Goal: Task Accomplishment & Management: Use online tool/utility

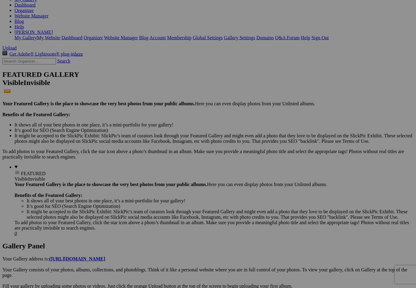
scroll to position [91, 0]
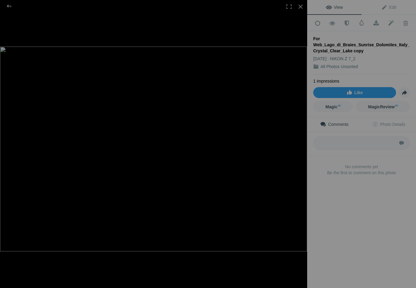
click at [13, 11] on div at bounding box center [9, 6] width 22 height 12
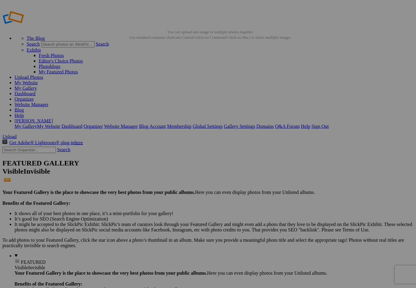
scroll to position [3, 0]
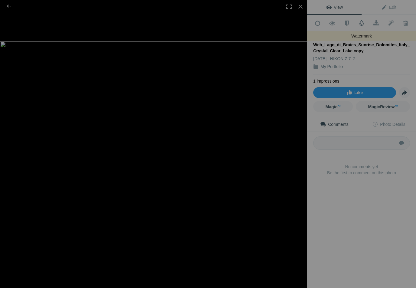
click at [362, 24] on span at bounding box center [362, 23] width 6 height 6
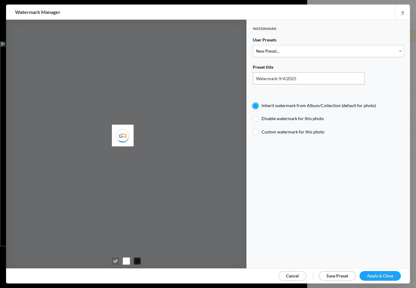
type input "Watermark-7/11/2025"
radio input "false"
radio input "true"
type input "c. [PERSON_NAME]"
type input "0.58"
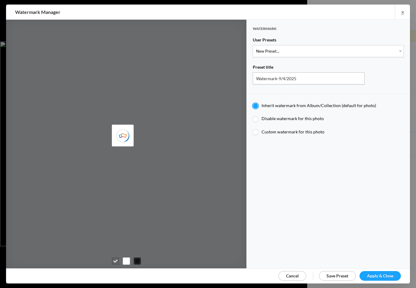
type input "100"
type input "9"
type input "11"
radio input "false"
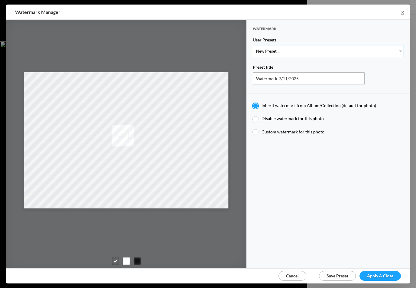
click at [393, 49] on select "New Preset... Watermark-7/11/2025 Lrg Plain Type Bold c. [PERSON_NAME]" at bounding box center [328, 51] width 151 height 12
select select "2: Object"
type input "Lrg Plain Type Bold c. [PERSON_NAME]"
radio input "false"
radio input "true"
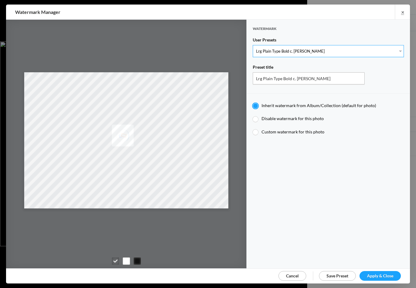
radio input "true"
type input "0.33"
type input "126"
radio input "true"
type input "0"
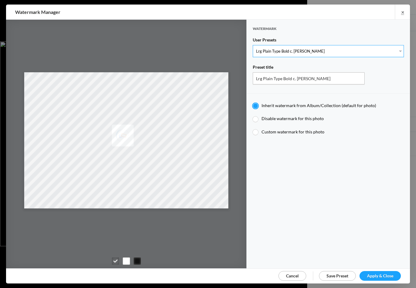
type input "30"
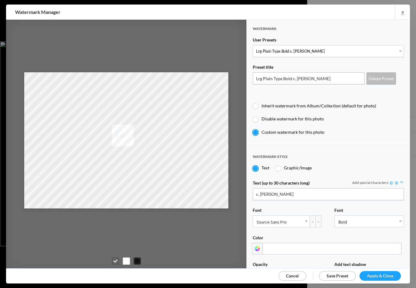
click at [261, 106] on label "Inherit watermark from Album/Collection (default for photo)" at bounding box center [325, 106] width 145 height 6
click at [253, 103] on input "Inherit watermark from Album/Collection (default for photo)" at bounding box center [252, 103] width 0 height 0
radio input "true"
type input "Watermark-7/11/2025"
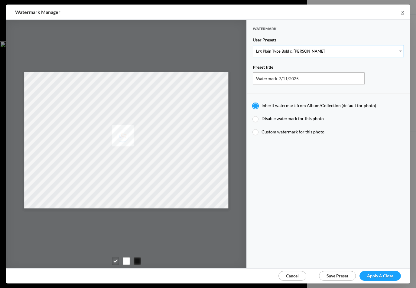
click at [400, 51] on select "New Preset... Watermark-7/11/2025 Lrg Plain Type Bold c. [PERSON_NAME]" at bounding box center [328, 51] width 151 height 12
click at [257, 119] on div at bounding box center [255, 118] width 5 height 5
click at [253, 116] on input "Disable watermark for this photo" at bounding box center [252, 115] width 0 height 0
radio input "true"
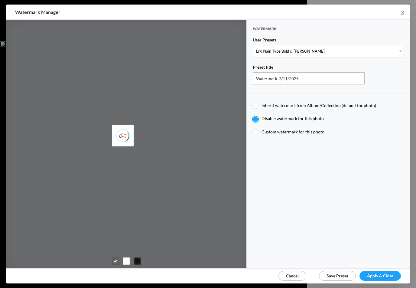
click at [258, 132] on label "Custom watermark for this photo" at bounding box center [325, 132] width 145 height 6
click at [253, 129] on input "Custom watermark for this photo" at bounding box center [252, 129] width 0 height 0
radio input "true"
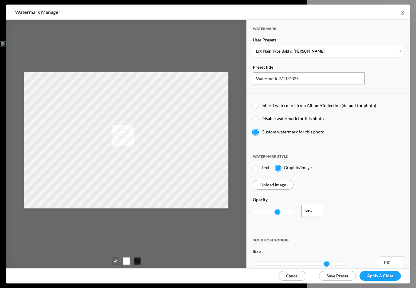
click at [257, 106] on div at bounding box center [255, 105] width 5 height 5
click at [253, 103] on input "Inherit watermark from Album/Collection (default for photo)" at bounding box center [252, 102] width 0 height 0
radio input "true"
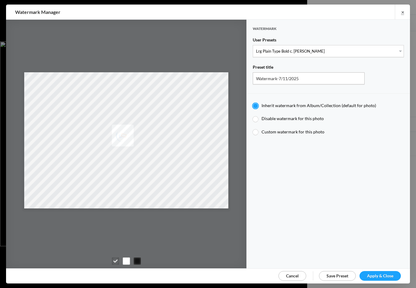
click at [293, 279] on link "Cancel" at bounding box center [292, 276] width 28 height 10
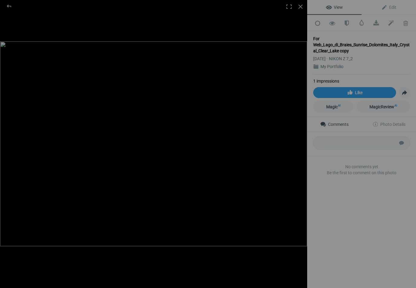
click at [303, 7] on div at bounding box center [300, 6] width 13 height 13
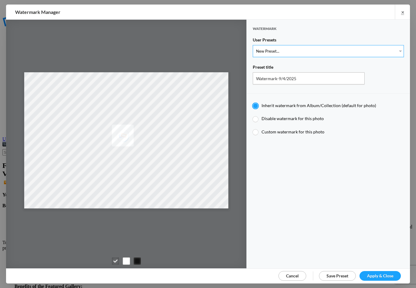
click at [392, 50] on select "New Preset... Watermark-7/11/2025 Lrg Plain Type Bold c. [PERSON_NAME]" at bounding box center [328, 51] width 151 height 12
select select "2: Object"
type input "Lrg Plain Type Bold c. [PERSON_NAME]"
radio input "false"
radio input "true"
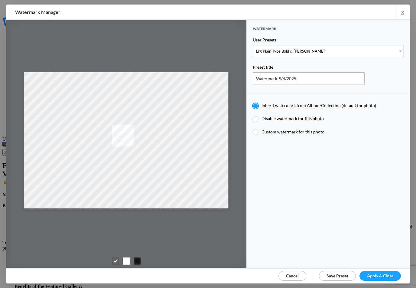
type input "c. [PERSON_NAME]"
type input "0.33"
type input "126"
radio input "true"
type input "0"
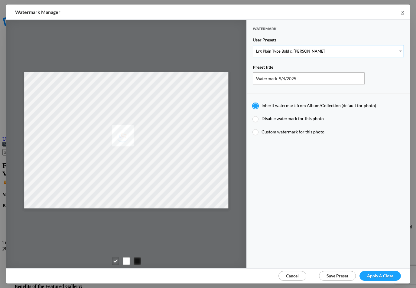
type input "30"
radio input "false"
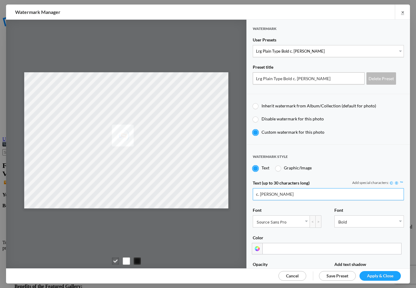
click at [353, 193] on input "c. [PERSON_NAME]" at bounding box center [328, 194] width 151 height 12
click at [280, 168] on div "Graphic/Image" at bounding box center [293, 168] width 37 height 6
radio input "false"
radio input "true"
type input "1"
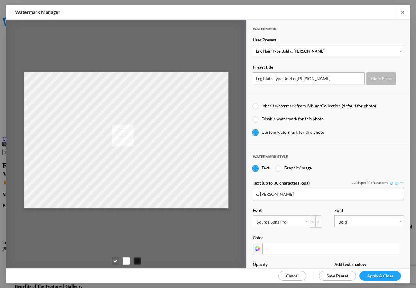
type input "1"
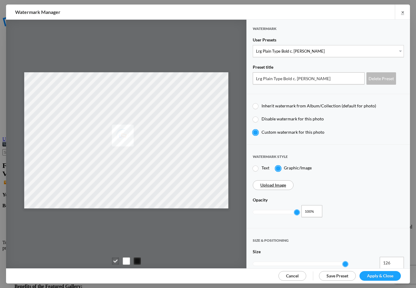
click at [259, 166] on div "Text" at bounding box center [261, 168] width 17 height 6
radio input "true"
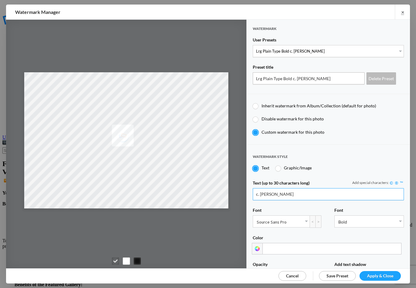
click at [342, 194] on input "c. [PERSON_NAME]" at bounding box center [328, 194] width 151 height 12
type input "c. [PERSON_NAME]"
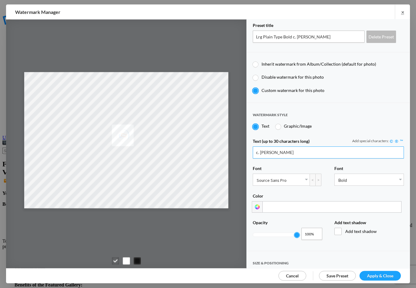
scroll to position [43, 0]
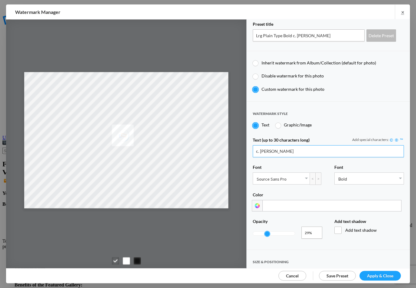
type input "0.33"
type input "c. [PERSON_NAME]"
click at [305, 178] on link "Source Sans Pro" at bounding box center [281, 178] width 57 height 11
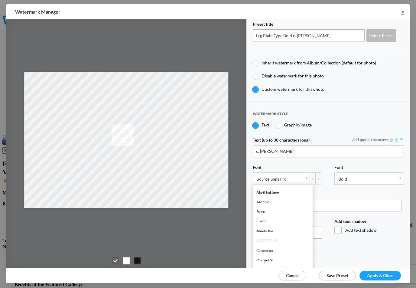
scroll to position [2, 0]
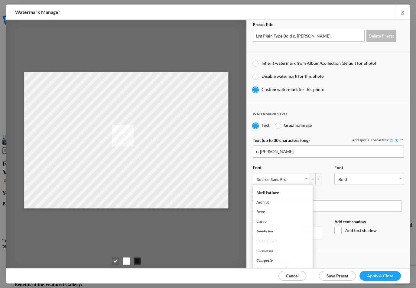
click at [375, 203] on input at bounding box center [331, 205] width 139 height 11
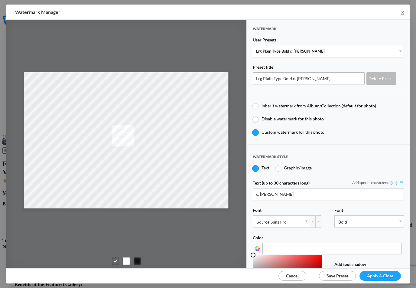
scroll to position [0, 0]
click at [258, 107] on label "Inherit watermark from Album/Collection (default for photo)" at bounding box center [325, 106] width 145 height 6
click at [253, 103] on input "Inherit watermark from Album/Collection (default for photo)" at bounding box center [252, 103] width 0 height 0
radio input "true"
type input "Watermark-7/11/2025"
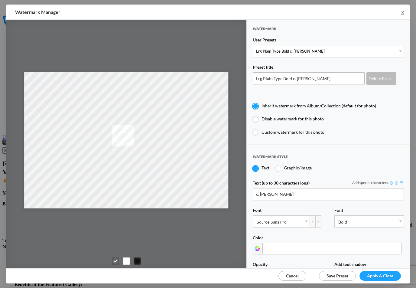
radio input "false"
radio input "true"
type input "0.58"
type input "100"
radio input "false"
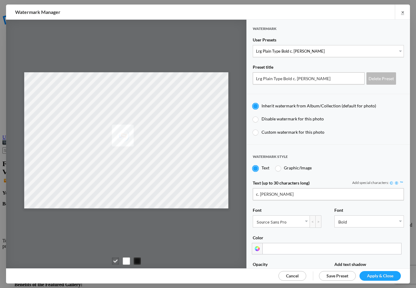
radio input "true"
type input "9"
type input "11"
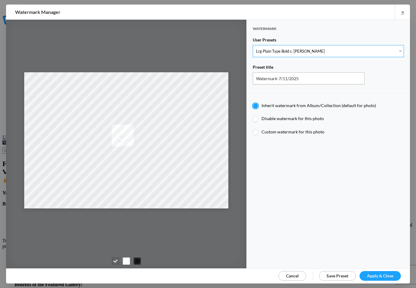
click at [398, 47] on select "New Preset... Watermark-7/11/2025 Lrg Plain Type Bold c. [PERSON_NAME]" at bounding box center [328, 51] width 151 height 12
select select "1: Object"
radio input "false"
radio input "true"
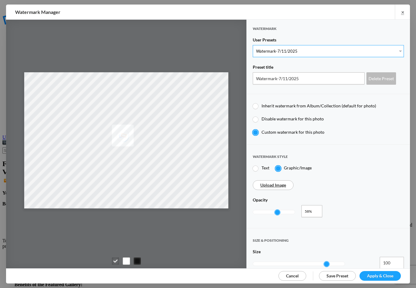
click at [397, 49] on select "New Preset... Watermark-7/11/2025 Lrg Plain Type Bold c. [PERSON_NAME]" at bounding box center [328, 51] width 151 height 12
select select "2: Object"
type input "Lrg Plain Type Bold c. [PERSON_NAME]"
radio input "true"
type input "0.33"
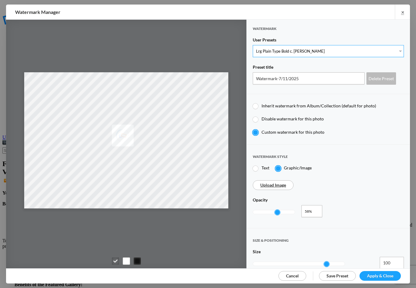
type input "126"
radio input "true"
type input "0"
type input "30"
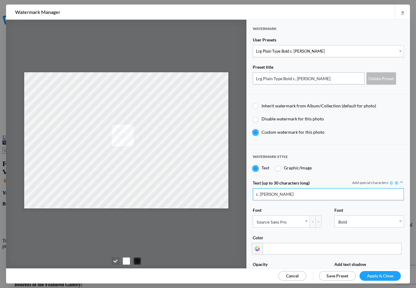
click at [323, 194] on input "c. [PERSON_NAME]" at bounding box center [328, 194] width 151 height 12
type input "c. [PERSON_NAME]"
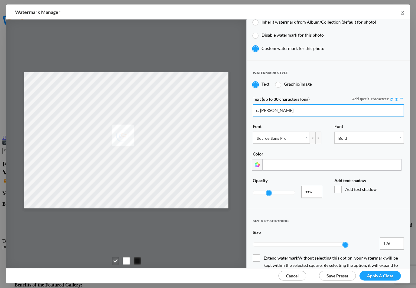
scroll to position [95, 0]
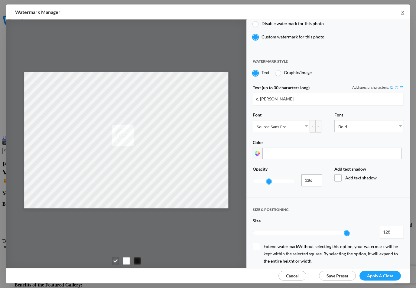
click at [324, 232] on div at bounding box center [299, 233] width 92 height 14
click at [261, 243] on span "Extend watermark Without selecting this option, your watermark will be kept wit…" at bounding box center [328, 254] width 151 height 22
click at [0, 0] on input "Extend watermark Without selecting this option, your watermark will be kept wit…" at bounding box center [0, 0] width 0 height 0
type input "66"
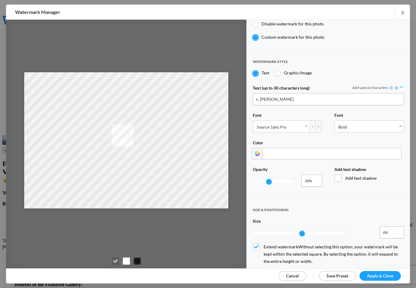
click at [260, 243] on span "Extend watermark Without selecting this option, your watermark will be kept wit…" at bounding box center [328, 254] width 151 height 22
click at [0, 0] on input "Extend watermark Without selecting this option, your watermark will be kept wit…" at bounding box center [0, 0] width 0 height 0
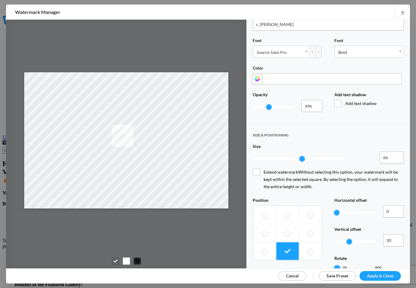
scroll to position [174, 0]
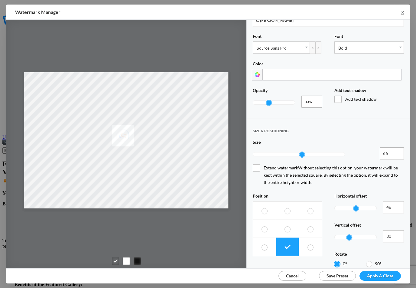
click at [354, 206] on div at bounding box center [355, 208] width 5 height 5
click at [344, 206] on div at bounding box center [346, 208] width 5 height 5
type input "0"
